Goal: Transaction & Acquisition: Purchase product/service

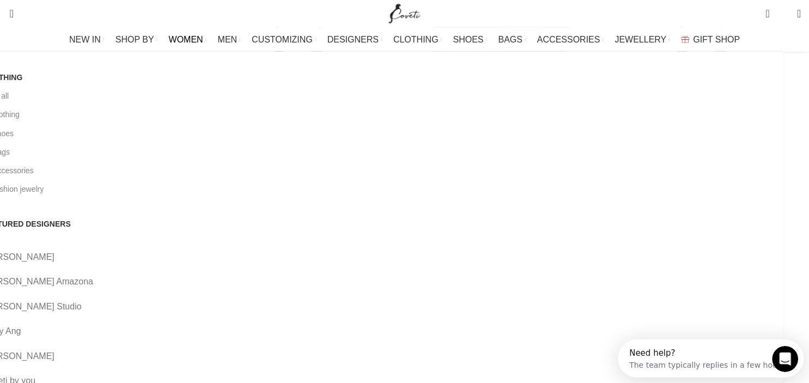
click at [203, 38] on span "WOMEN" at bounding box center [186, 39] width 34 height 10
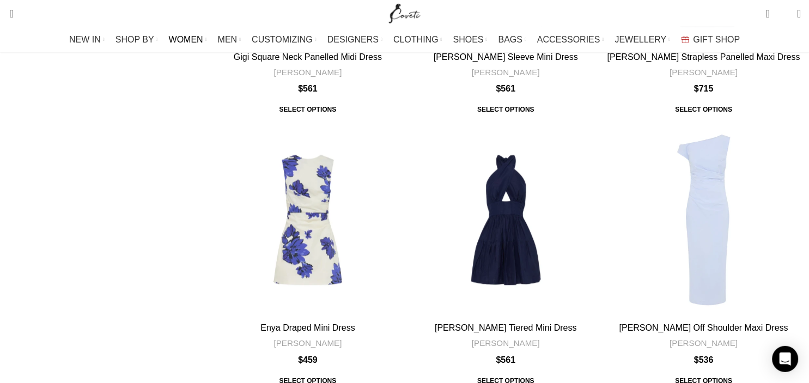
scroll to position [919, 0]
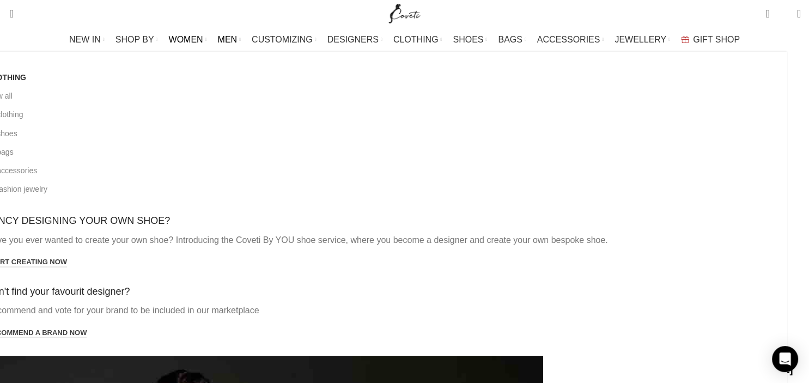
click at [236, 36] on span "MEN" at bounding box center [228, 39] width 20 height 10
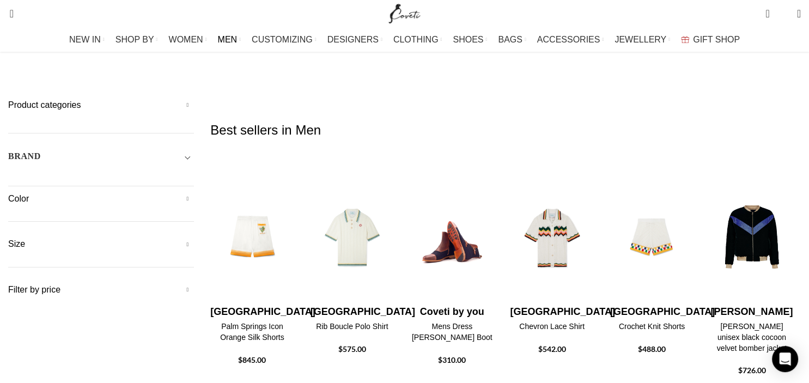
scroll to position [88, 0]
